Goal: Task Accomplishment & Management: Manage account settings

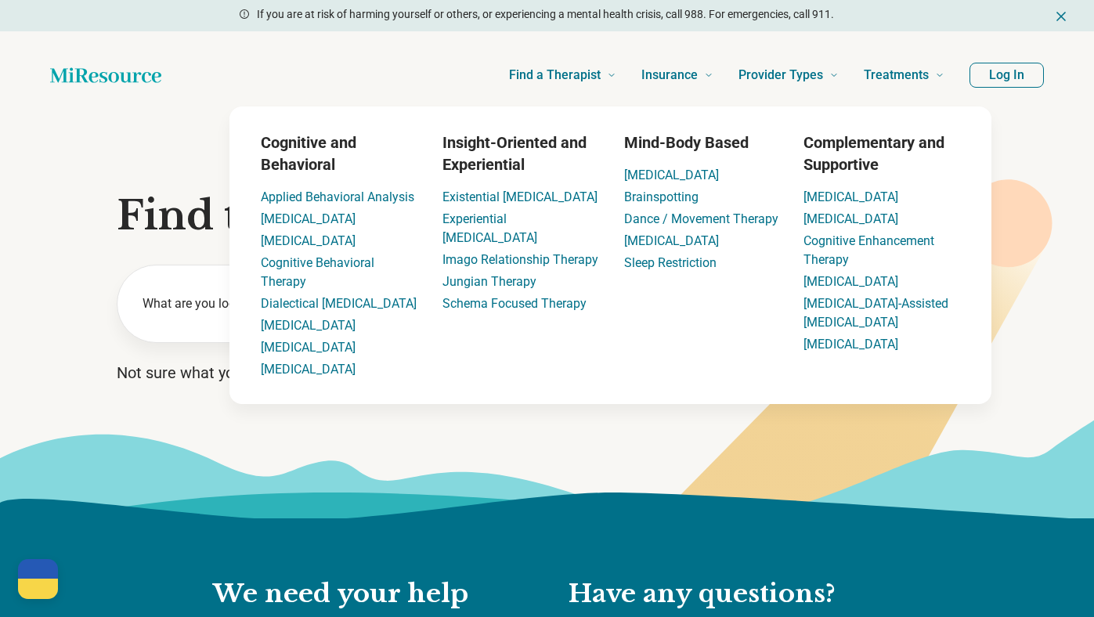
click at [1015, 78] on button "Log In" at bounding box center [1006, 75] width 74 height 25
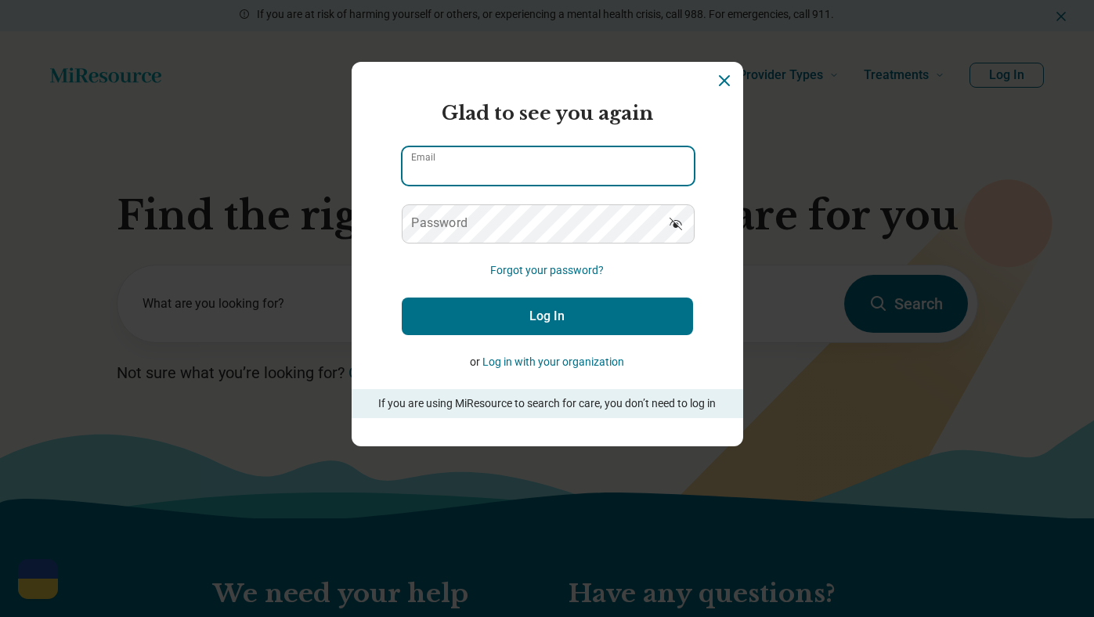
click at [500, 164] on input "Email" at bounding box center [547, 166] width 291 height 38
type input "**********"
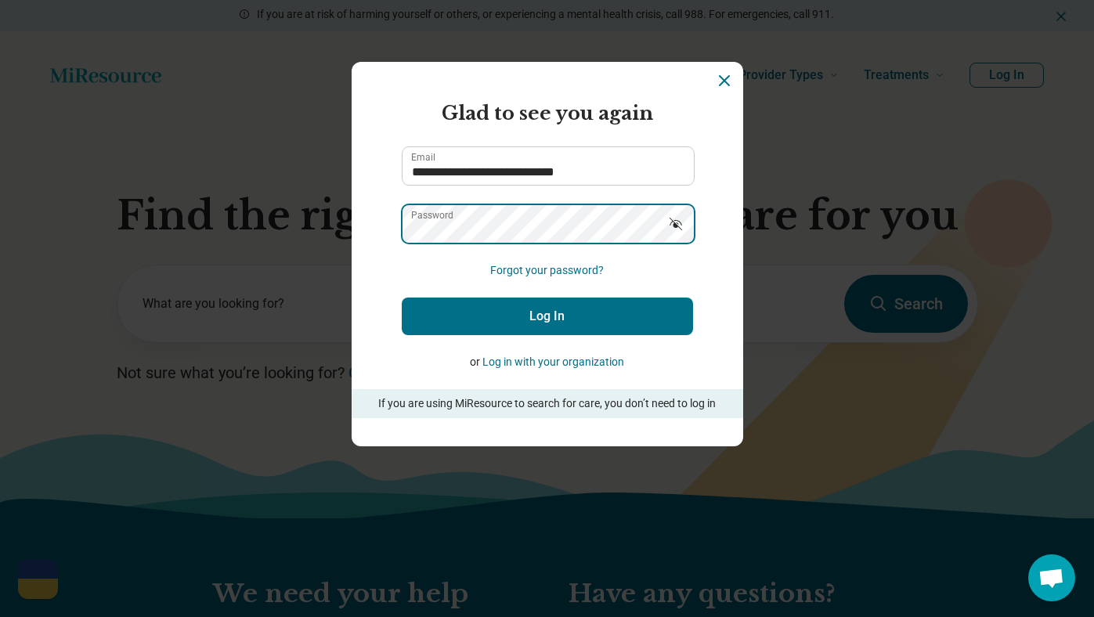
click at [402, 298] on button "Log In" at bounding box center [547, 317] width 291 height 38
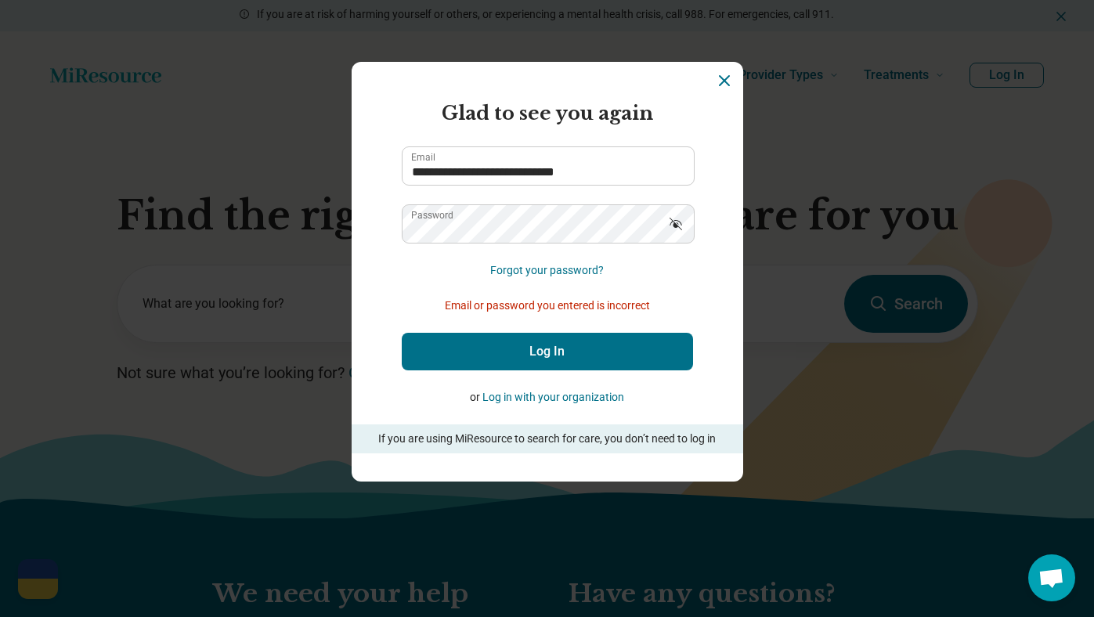
click at [663, 233] on button "Show password" at bounding box center [675, 223] width 34 height 38
click at [551, 341] on button "Log In" at bounding box center [547, 352] width 291 height 38
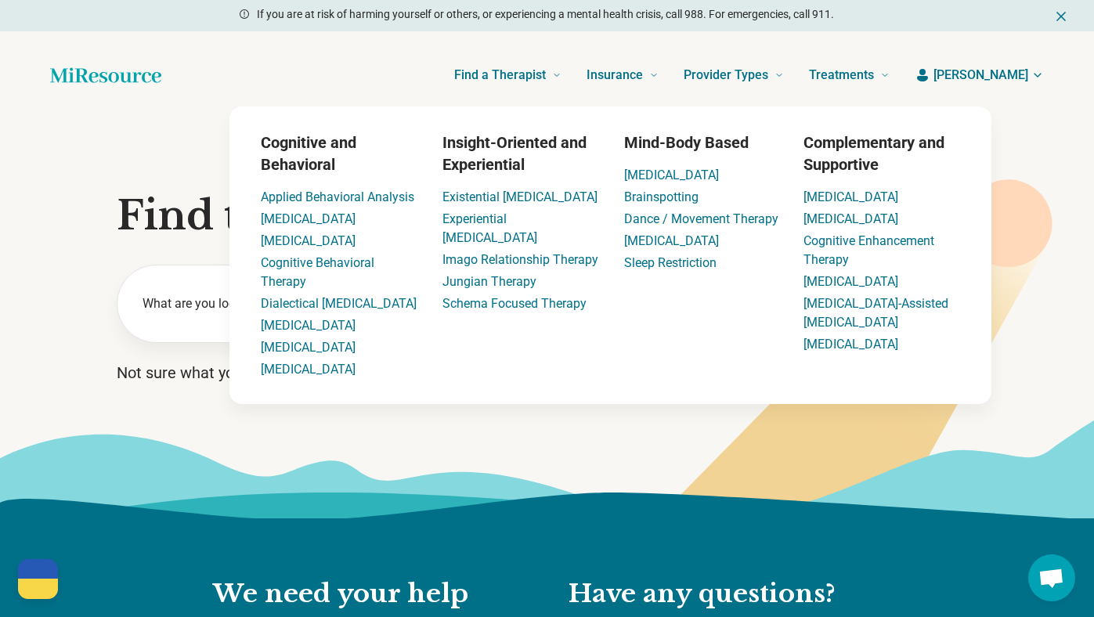
click at [976, 74] on button "[PERSON_NAME]" at bounding box center [979, 75] width 129 height 19
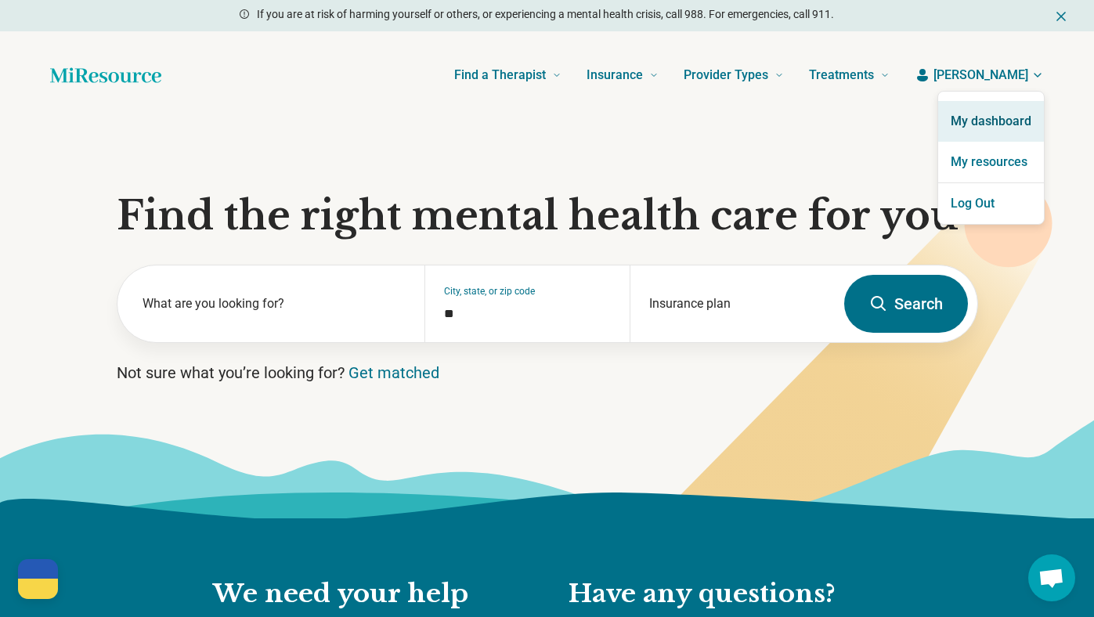
click at [970, 126] on link "My dashboard" at bounding box center [991, 121] width 106 height 41
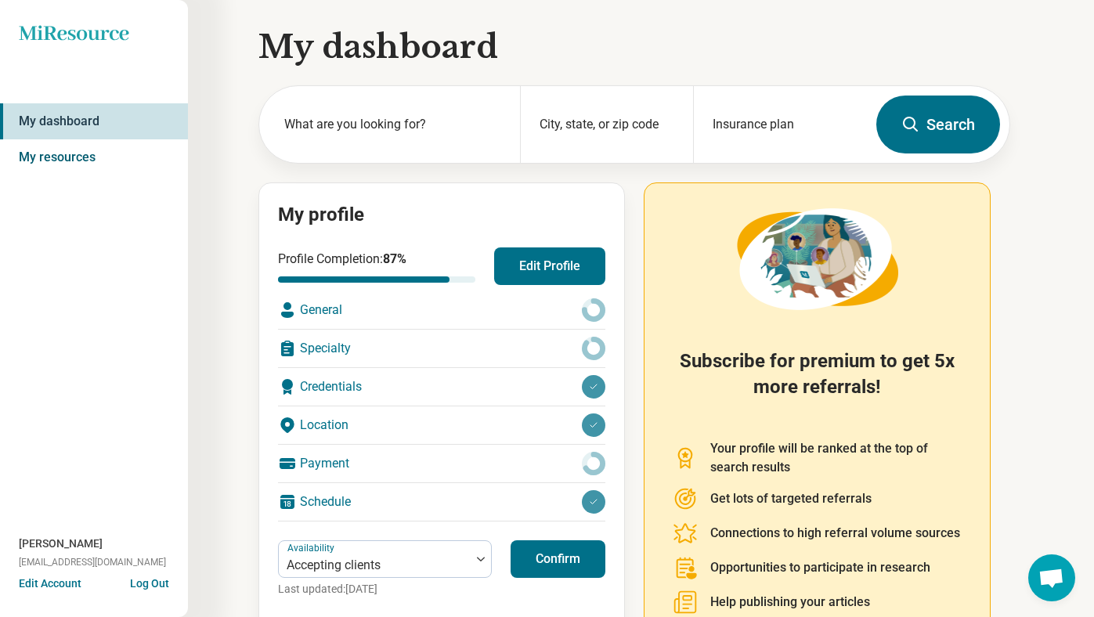
click at [40, 143] on link "My resources" at bounding box center [94, 157] width 188 height 36
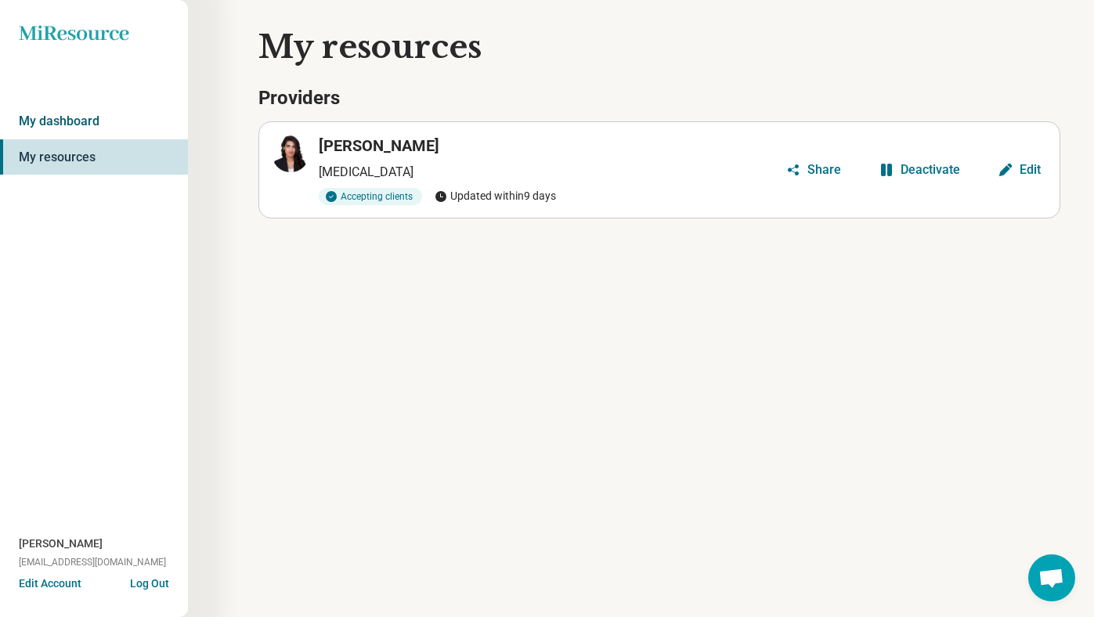
click at [41, 129] on link "My dashboard" at bounding box center [94, 121] width 188 height 36
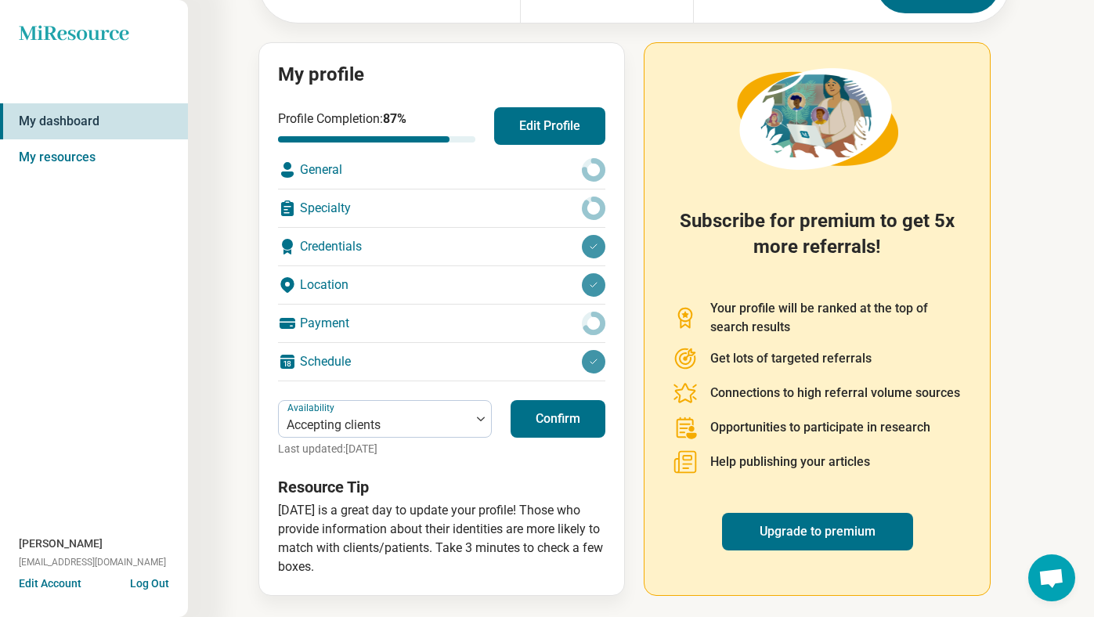
scroll to position [140, 0]
click at [538, 424] on button "Confirm" at bounding box center [558, 419] width 95 height 38
click at [329, 335] on div "Payment" at bounding box center [441, 324] width 327 height 38
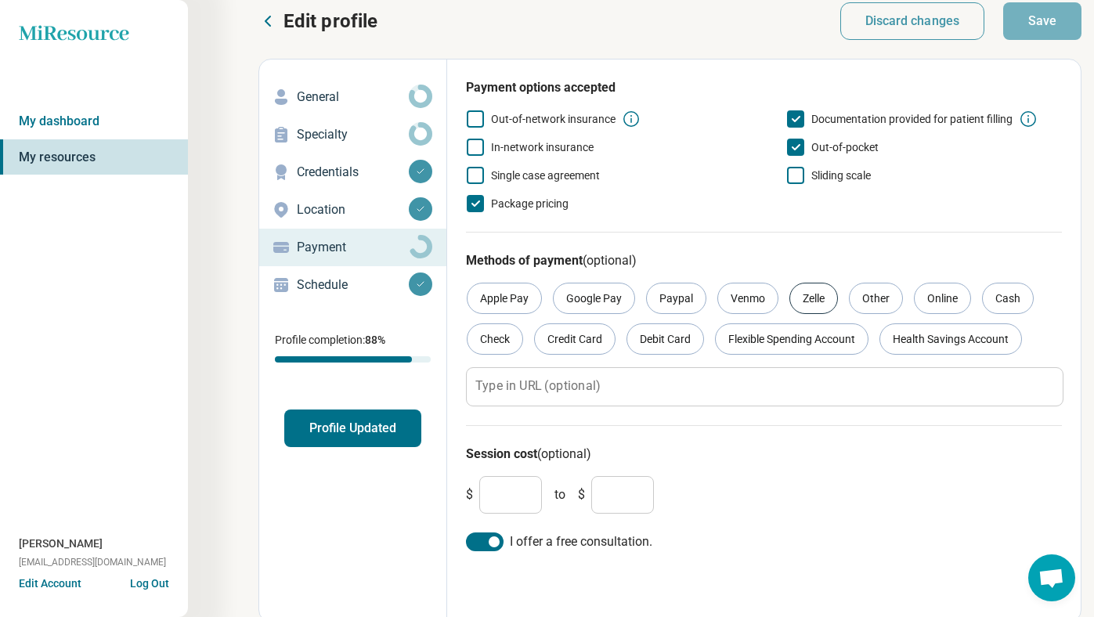
scroll to position [22, 0]
